Goal: Check status: Check status

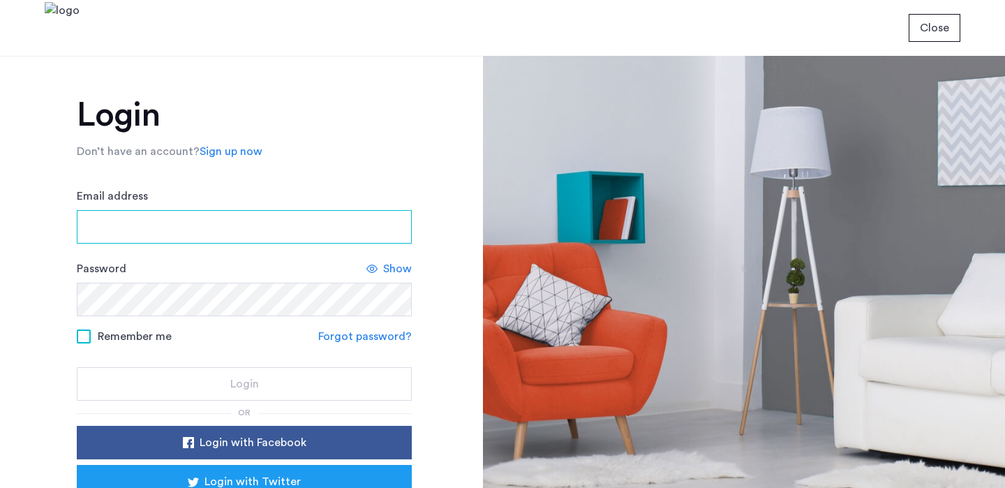
click at [214, 230] on input "Email address" at bounding box center [244, 226] width 335 height 33
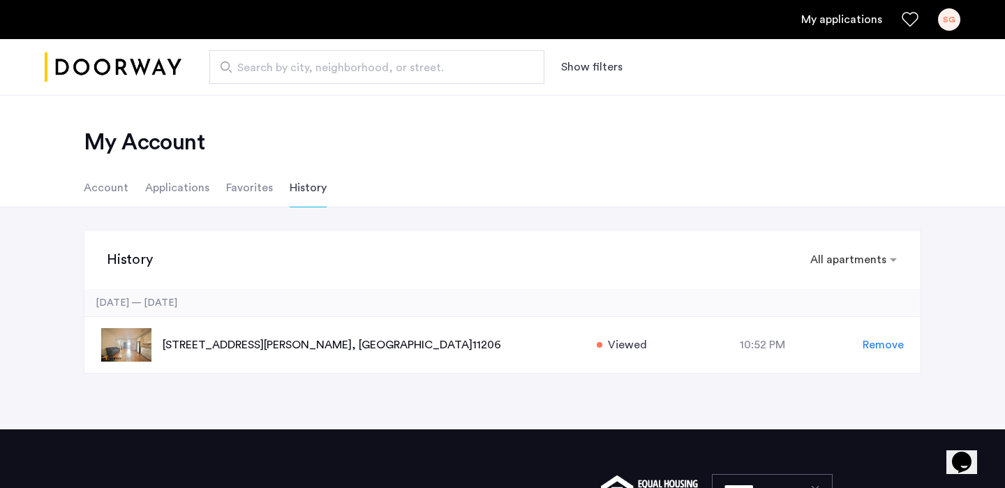
click at [849, 19] on link "My applications" at bounding box center [841, 19] width 81 height 17
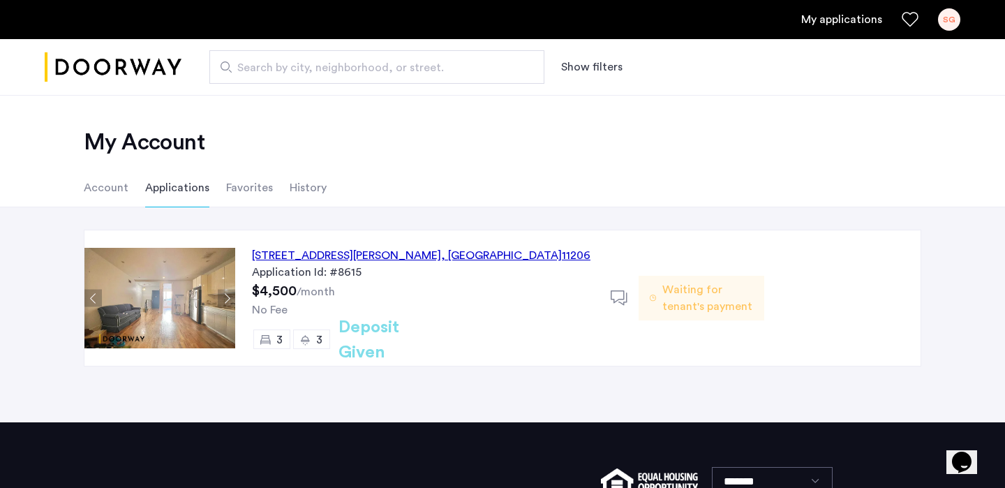
click at [134, 70] on img "Cazamio logo" at bounding box center [113, 67] width 137 height 52
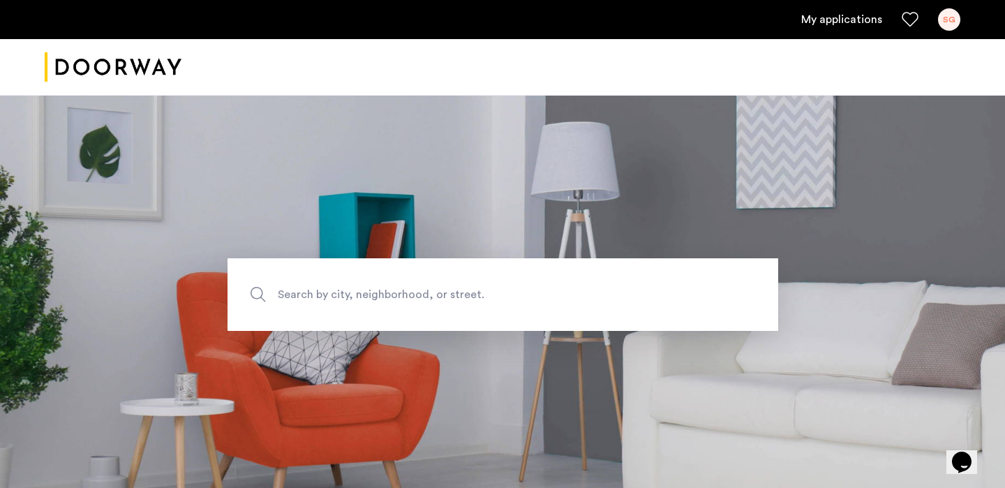
scroll to position [209, 0]
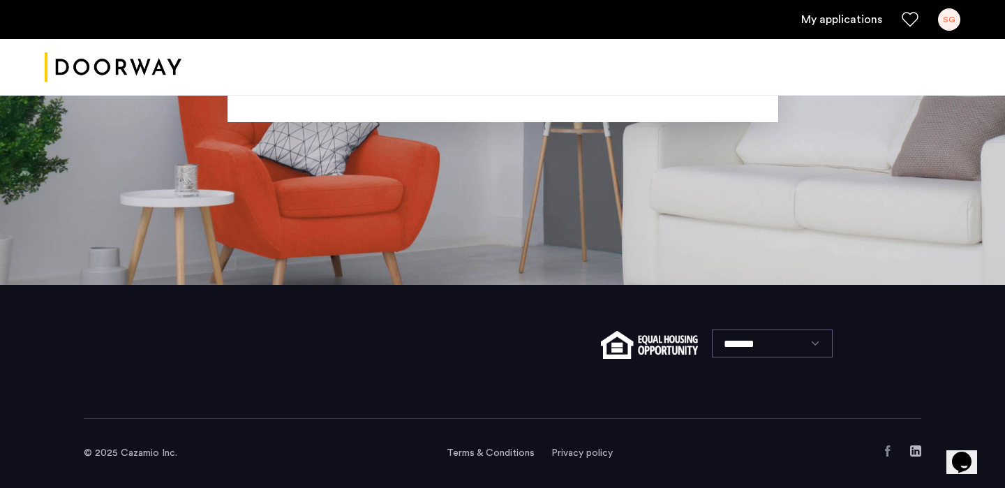
click at [952, 22] on div "SG" at bounding box center [949, 19] width 22 height 22
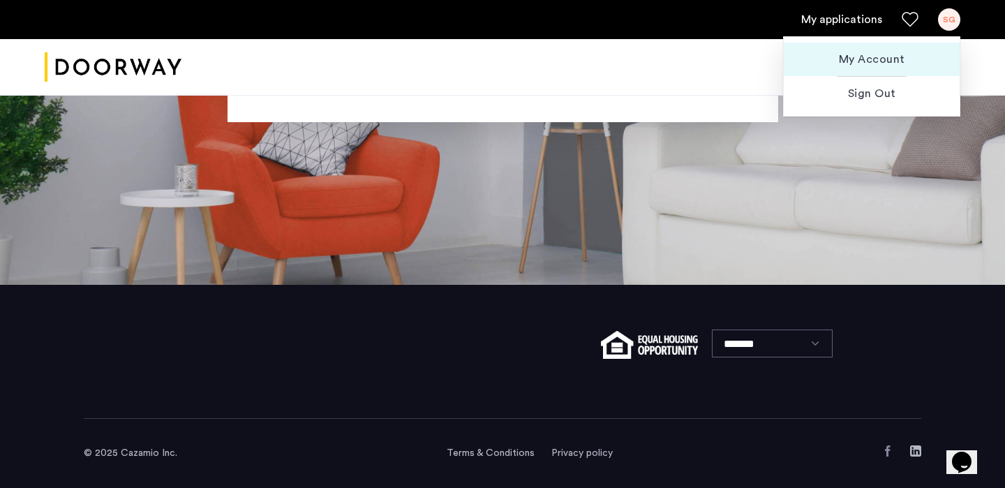
click at [866, 58] on span "My Account" at bounding box center [871, 59] width 153 height 17
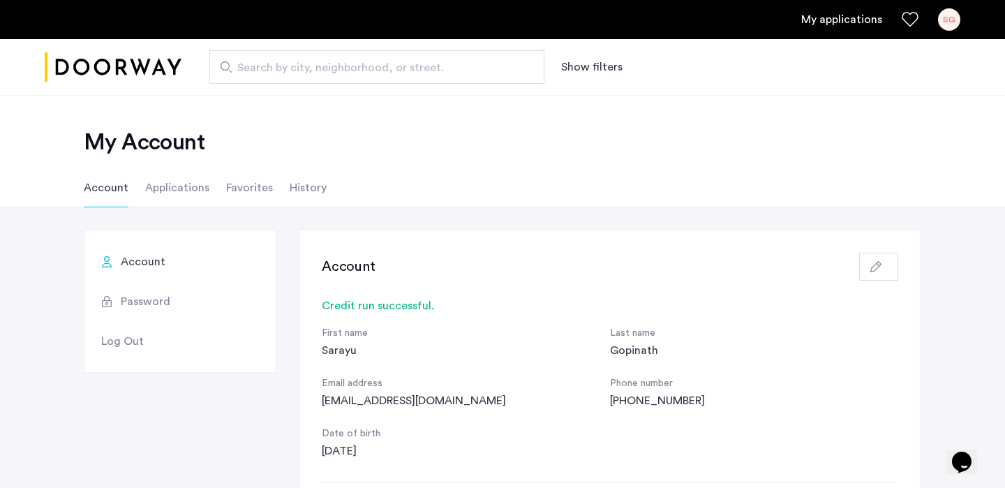
click at [249, 183] on li "Favorites" at bounding box center [249, 187] width 47 height 39
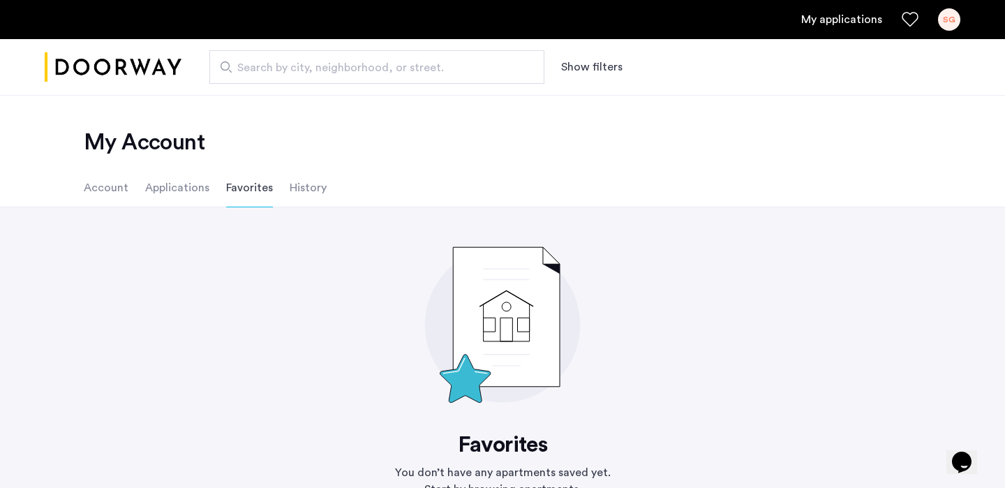
click at [299, 186] on li "History" at bounding box center [308, 187] width 37 height 39
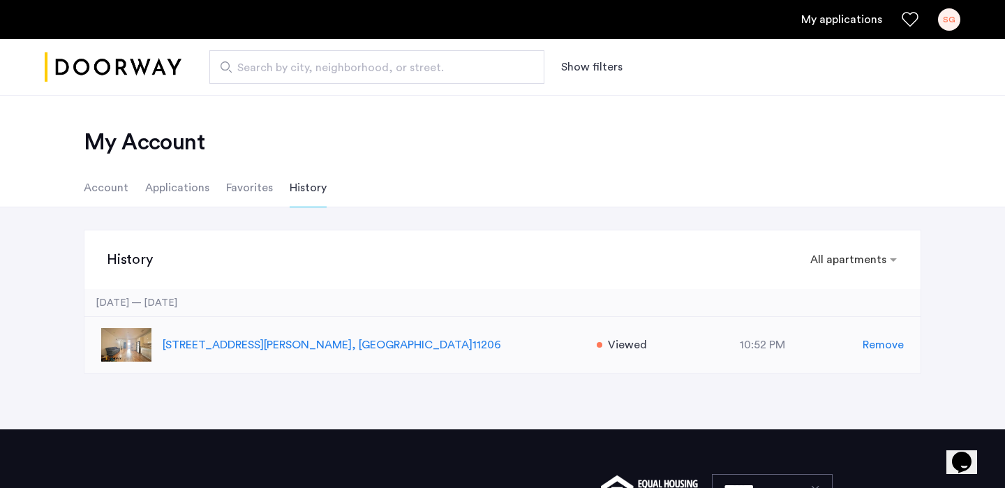
click at [261, 340] on p "268A Throop Avenue, Unit 1, Brooklyn , NY 11206" at bounding box center [372, 344] width 419 height 17
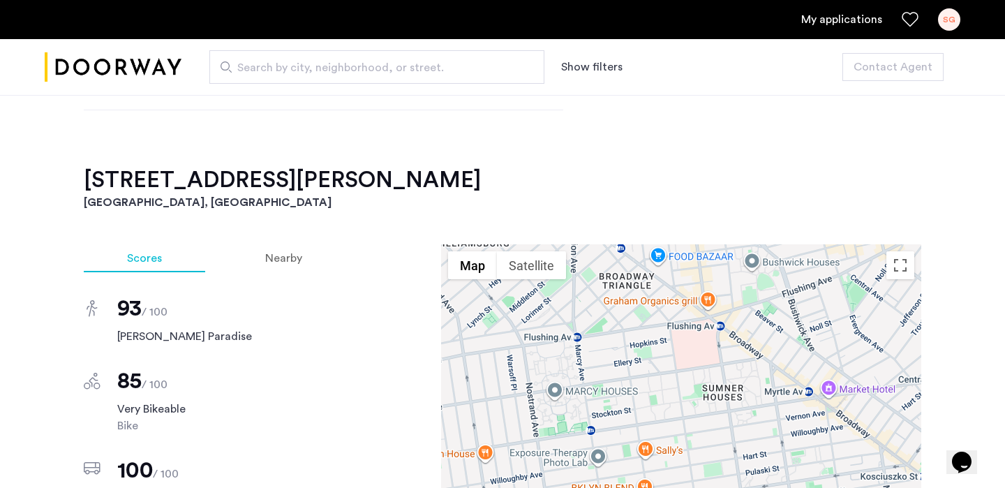
scroll to position [1155, 0]
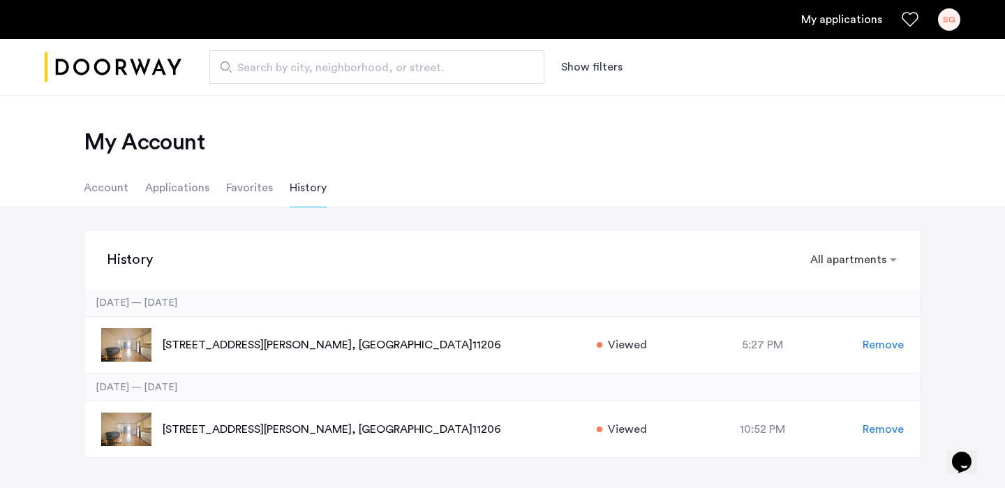
click at [195, 184] on li "Applications" at bounding box center [177, 187] width 64 height 39
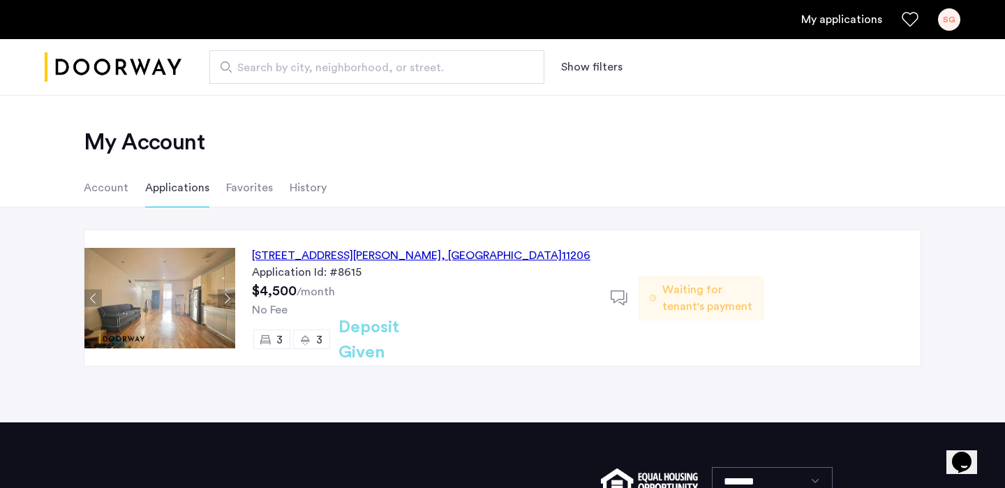
click at [372, 263] on div "268A Throop Avenue, Unit 1, Brooklyn , NY 11206" at bounding box center [421, 255] width 338 height 17
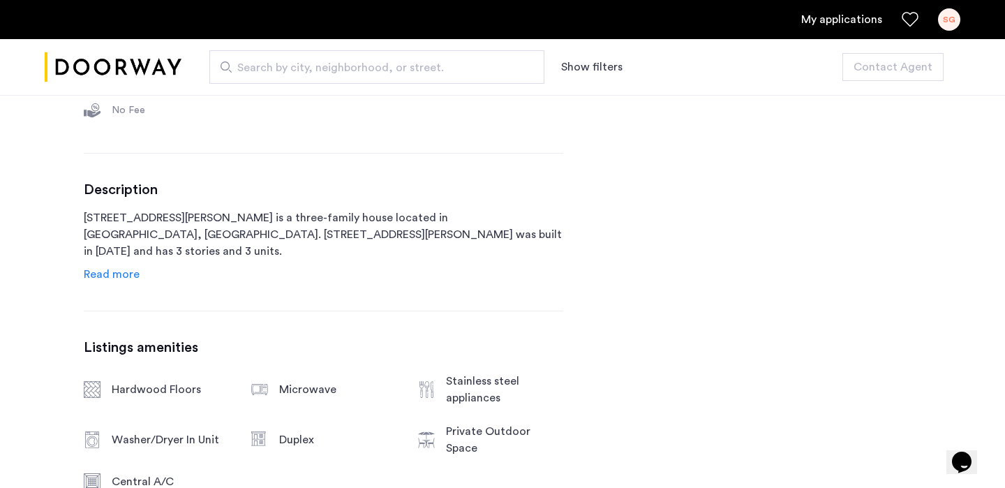
scroll to position [629, 0]
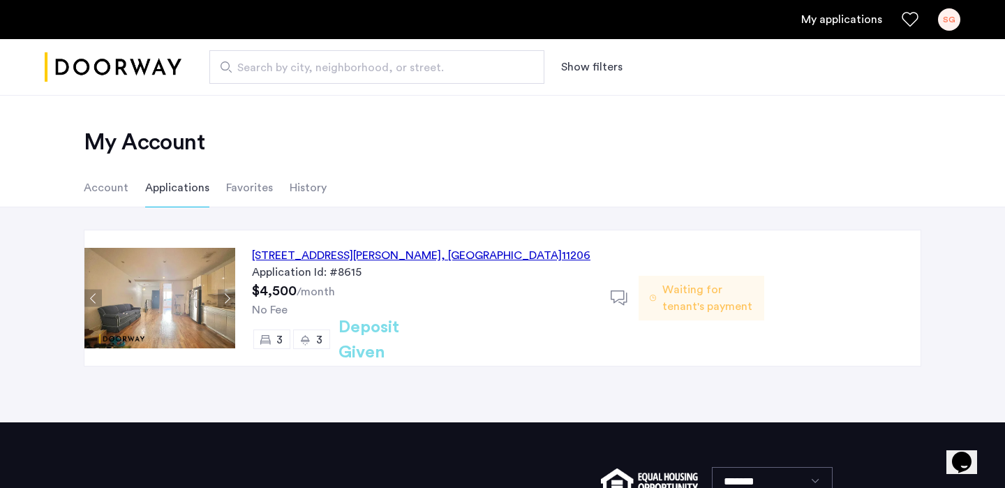
click at [705, 298] on span "Waiting for tenant's payment" at bounding box center [707, 297] width 91 height 33
click at [624, 298] on use at bounding box center [618, 297] width 17 height 15
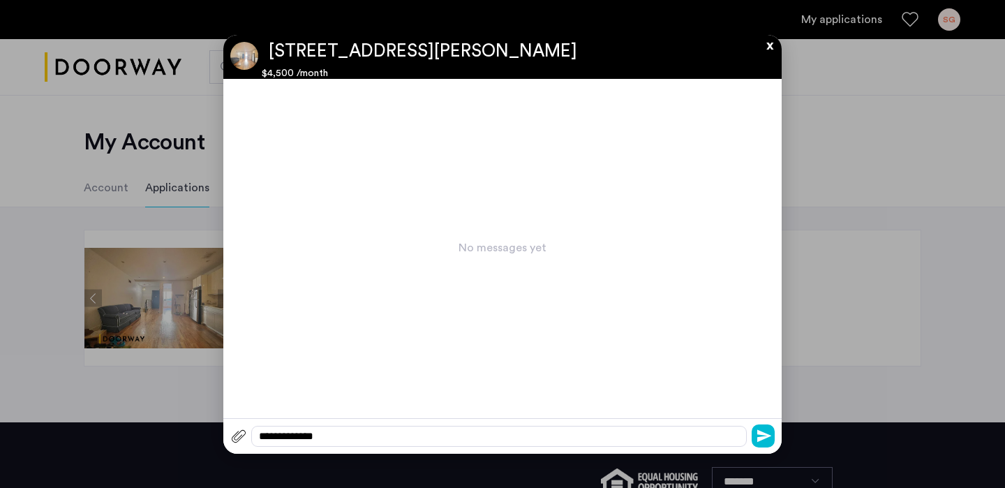
click at [769, 47] on button "x" at bounding box center [765, 42] width 21 height 15
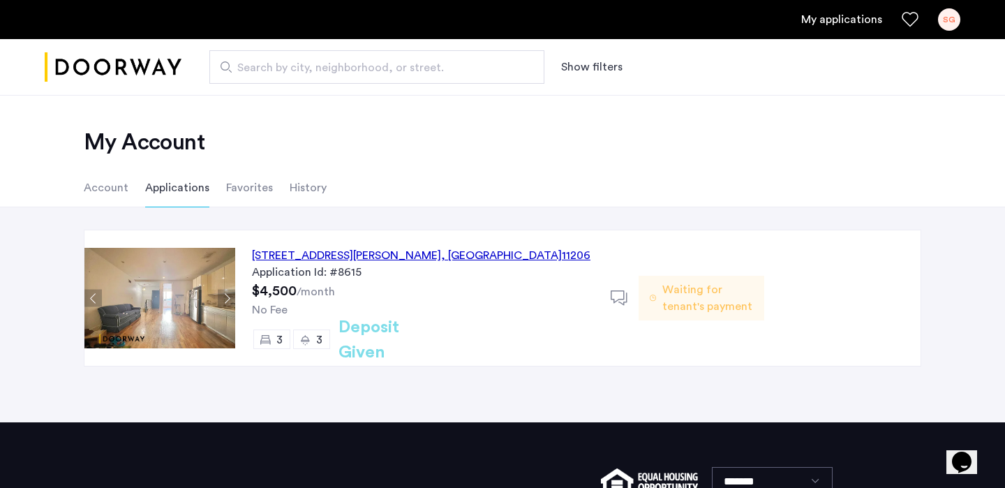
click at [336, 260] on div "268A Throop Avenue, Unit 1, Brooklyn , NY 11206" at bounding box center [421, 255] width 338 height 17
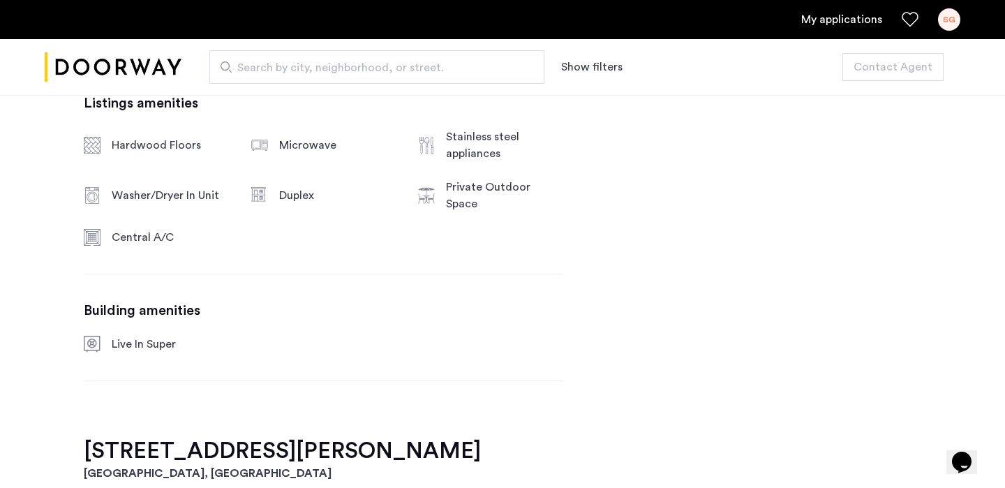
scroll to position [873, 0]
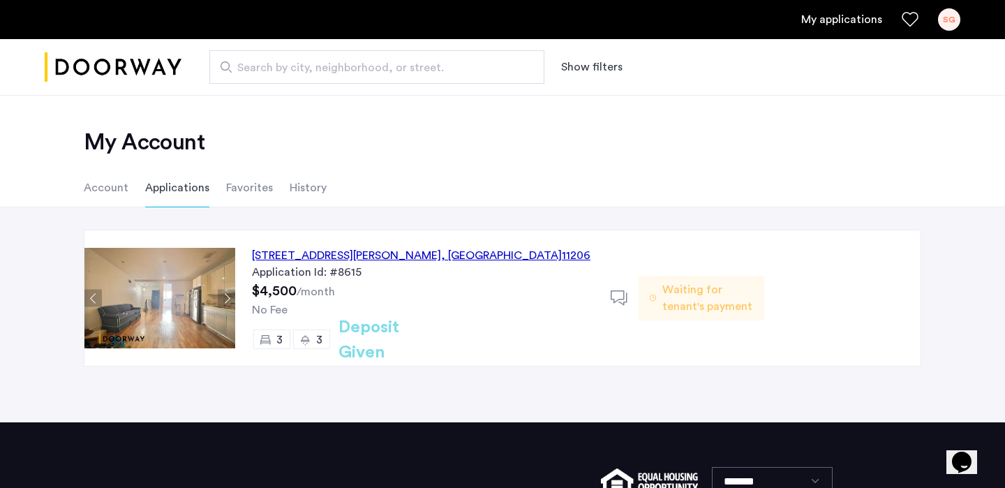
click at [384, 343] on h2 "Deposit Given" at bounding box center [393, 340] width 111 height 50
click at [400, 342] on h2 "Deposit Given" at bounding box center [393, 340] width 111 height 50
click at [618, 294] on icon at bounding box center [618, 298] width 17 height 17
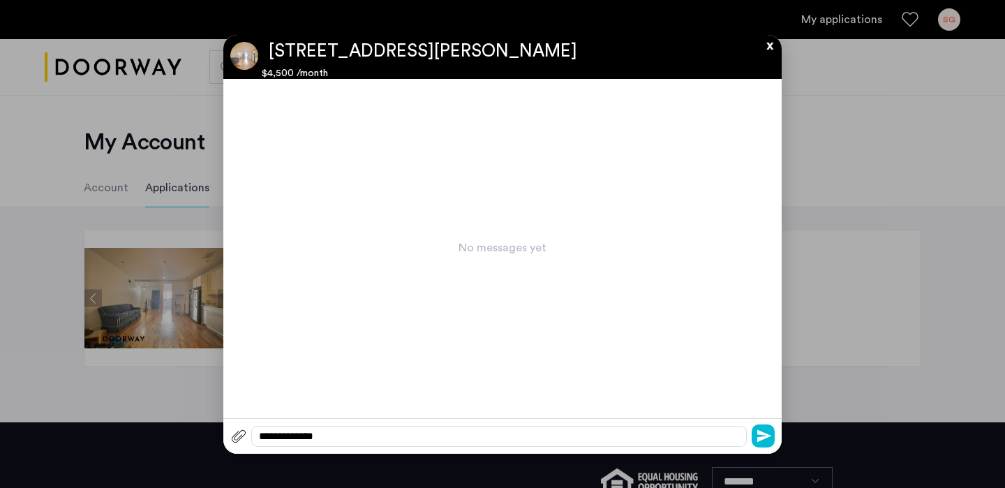
click at [771, 47] on button "x" at bounding box center [765, 42] width 21 height 15
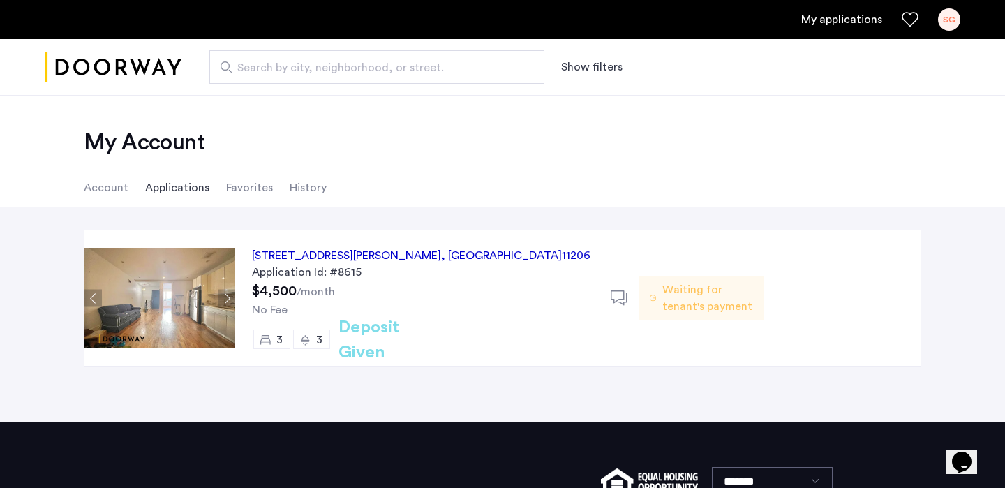
click at [682, 301] on span "Waiting for tenant's payment" at bounding box center [707, 297] width 91 height 33
click at [670, 305] on span "Waiting for tenant's payment" at bounding box center [707, 297] width 91 height 33
click at [414, 333] on h2 "Deposit Given" at bounding box center [393, 340] width 111 height 50
click at [393, 255] on div "268A Throop Avenue, Unit 1, Brooklyn , NY 11206" at bounding box center [421, 255] width 338 height 17
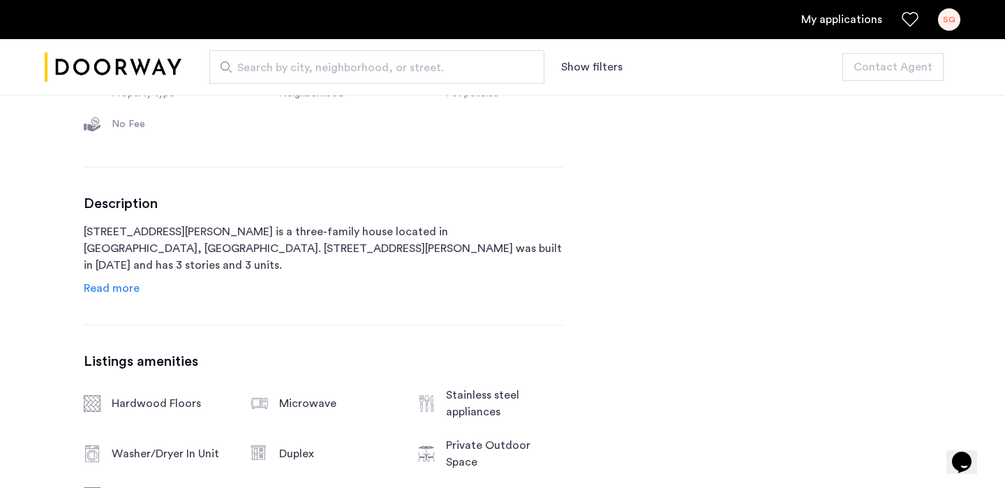
scroll to position [613, 0]
